Goal: Task Accomplishment & Management: Complete application form

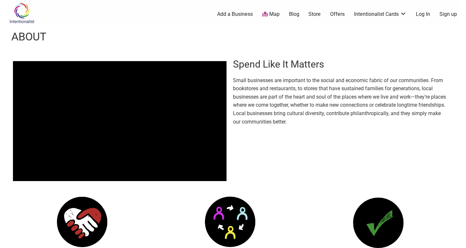
click at [289, 13] on link "Blog" at bounding box center [294, 14] width 10 height 7
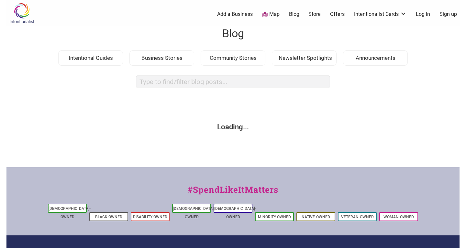
click at [217, 13] on link "Add a Business" at bounding box center [235, 14] width 36 height 7
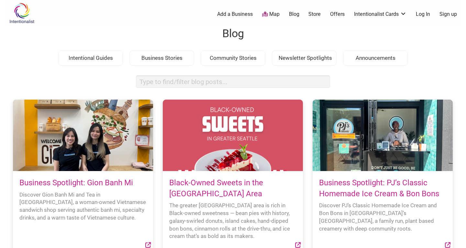
click at [217, 15] on link "Add a Business" at bounding box center [235, 14] width 36 height 7
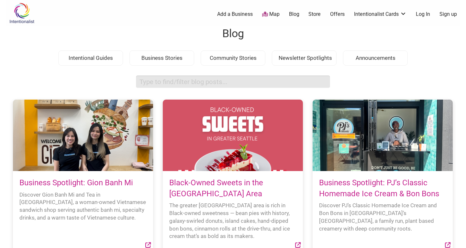
click at [162, 84] on input "search box" at bounding box center [233, 81] width 194 height 13
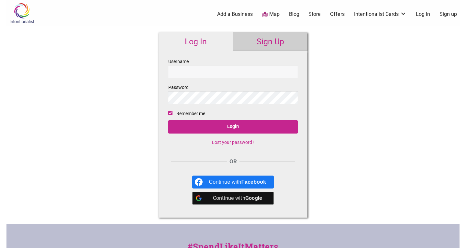
click at [96, 78] on div "Intentionalist Spend like it matters 0 Add a Business Map Blog Store Offers Int…" at bounding box center [232, 193] width 453 height 386
